Goal: Transaction & Acquisition: Subscribe to service/newsletter

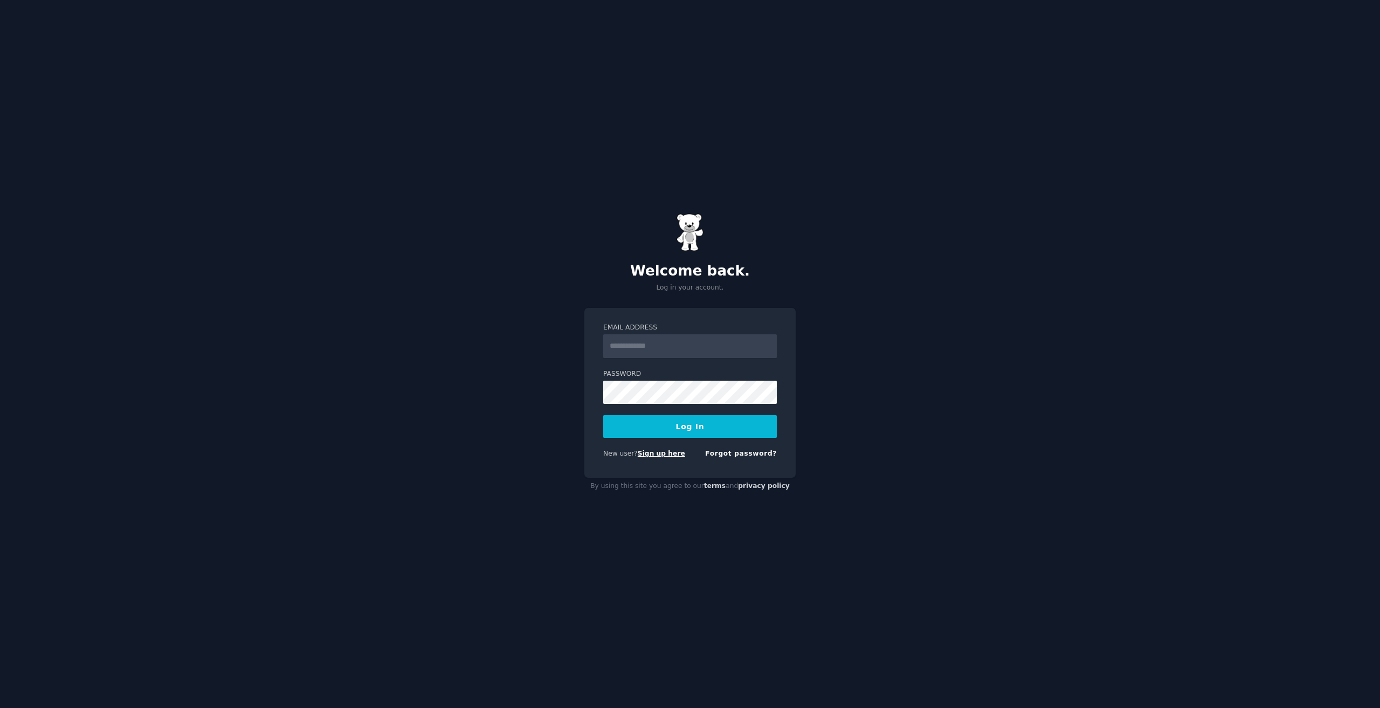
click at [666, 454] on link "Sign up here" at bounding box center [661, 454] width 47 height 8
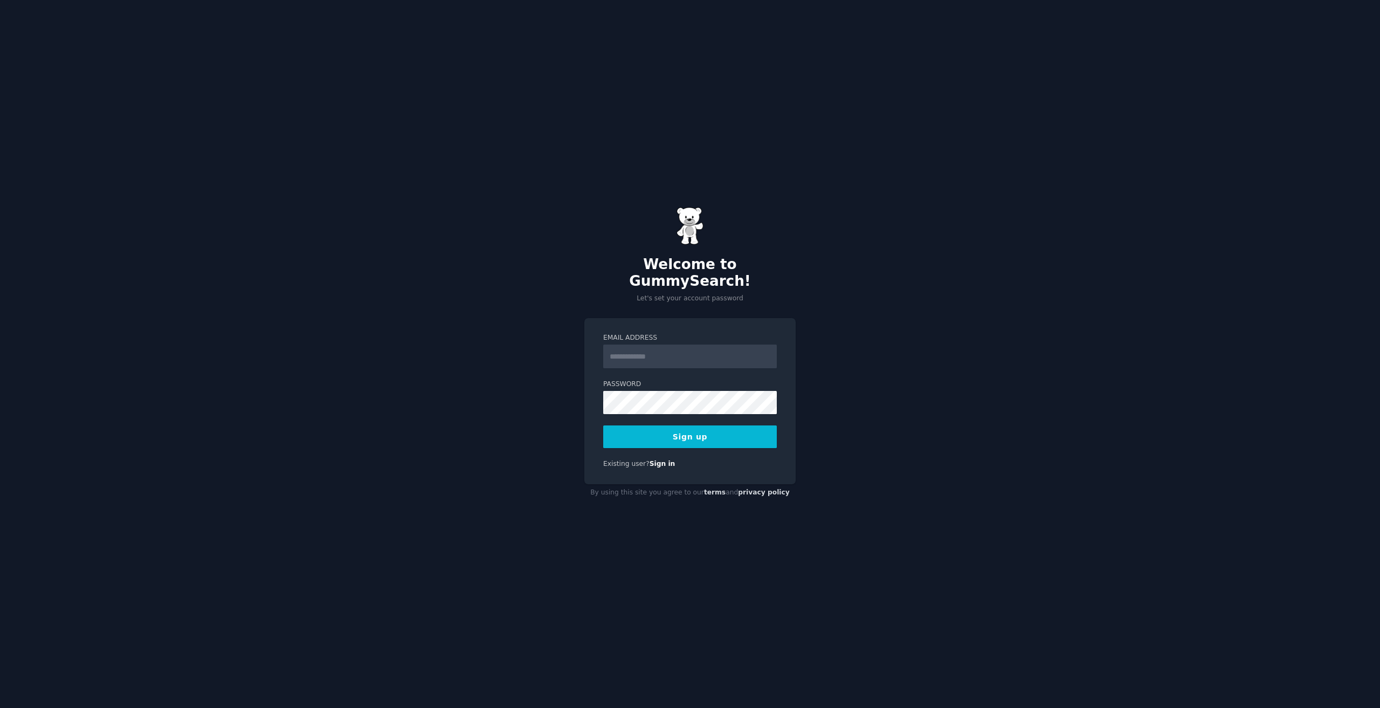
click at [693, 345] on input "Email Address" at bounding box center [690, 357] width 174 height 24
type input "**********"
click at [658, 431] on button "Sign up" at bounding box center [690, 436] width 174 height 23
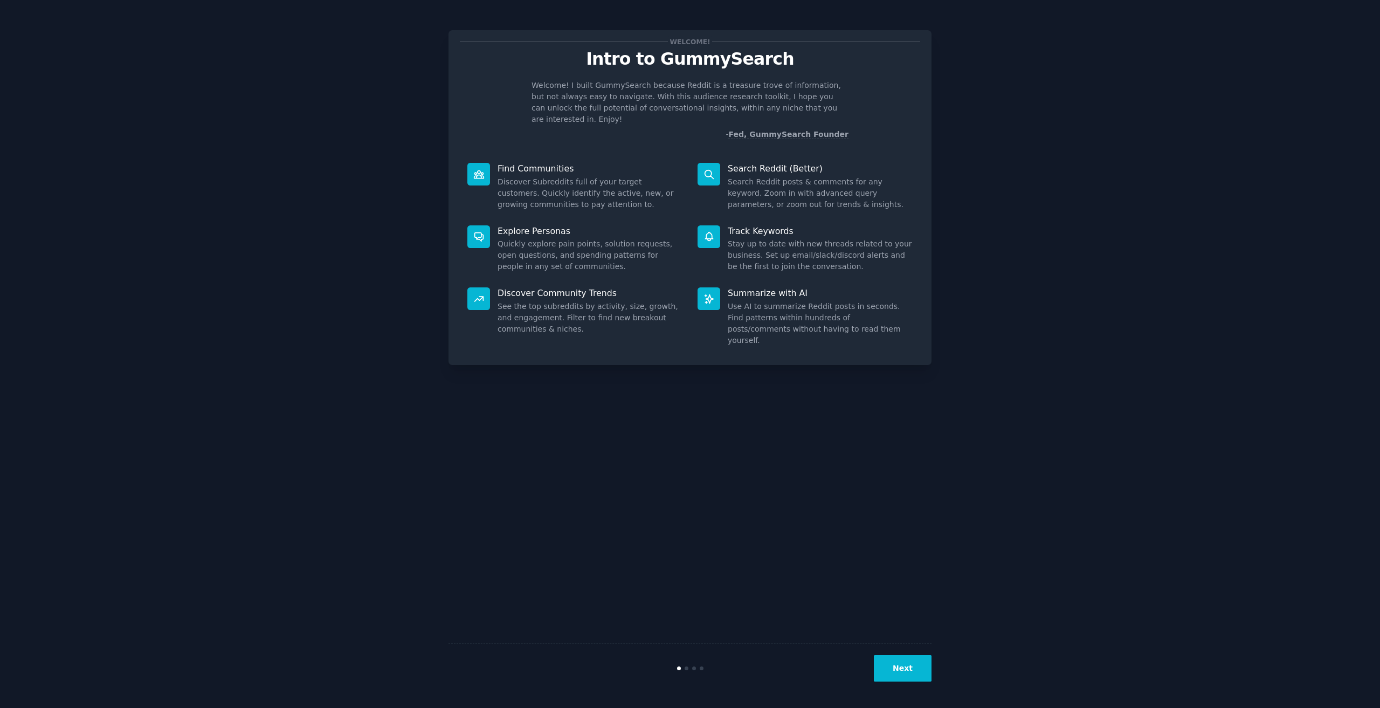
click at [922, 671] on button "Next" at bounding box center [903, 668] width 58 height 26
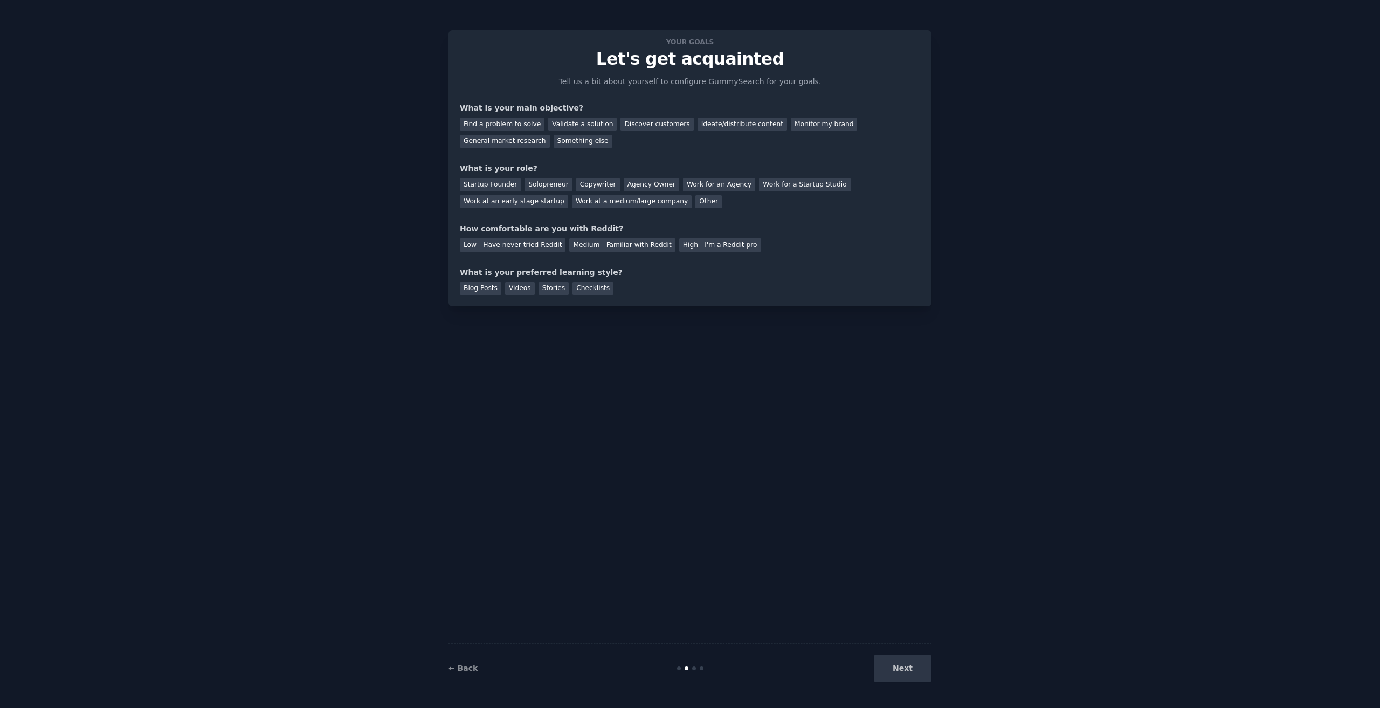
click at [914, 669] on div "Next" at bounding box center [850, 668] width 161 height 26
click at [524, 121] on div "Find a problem to solve" at bounding box center [502, 124] width 85 height 13
click at [642, 122] on div "Discover customers" at bounding box center [657, 124] width 73 height 13
click at [528, 122] on div "Find a problem to solve" at bounding box center [502, 124] width 85 height 13
click at [502, 186] on div "Startup Founder" at bounding box center [490, 184] width 61 height 13
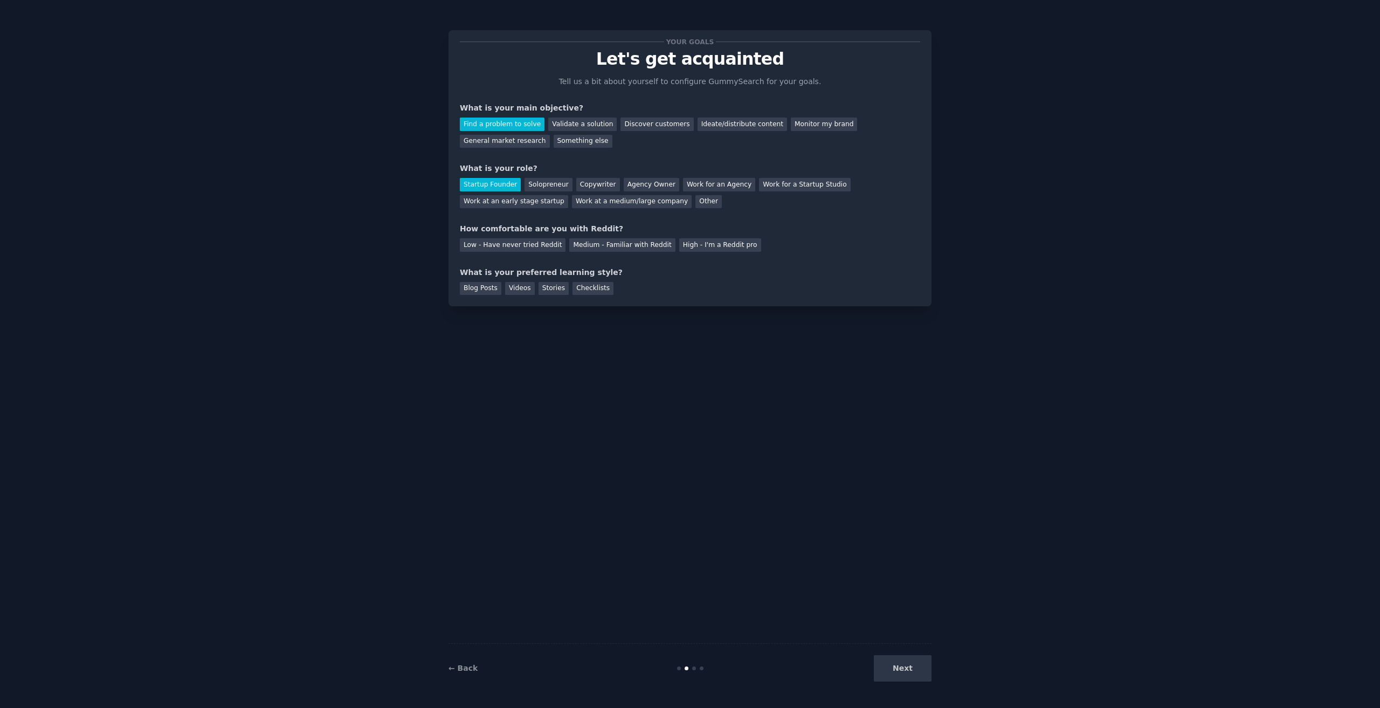
drag, startPoint x: 639, startPoint y: 246, endPoint x: 638, endPoint y: 253, distance: 7.2
click at [639, 246] on div "Medium - Familiar with Reddit" at bounding box center [622, 244] width 106 height 13
click at [541, 291] on div "Stories" at bounding box center [554, 288] width 30 height 13
click at [908, 671] on button "Next" at bounding box center [903, 668] width 58 height 26
